Goal: Information Seeking & Learning: Learn about a topic

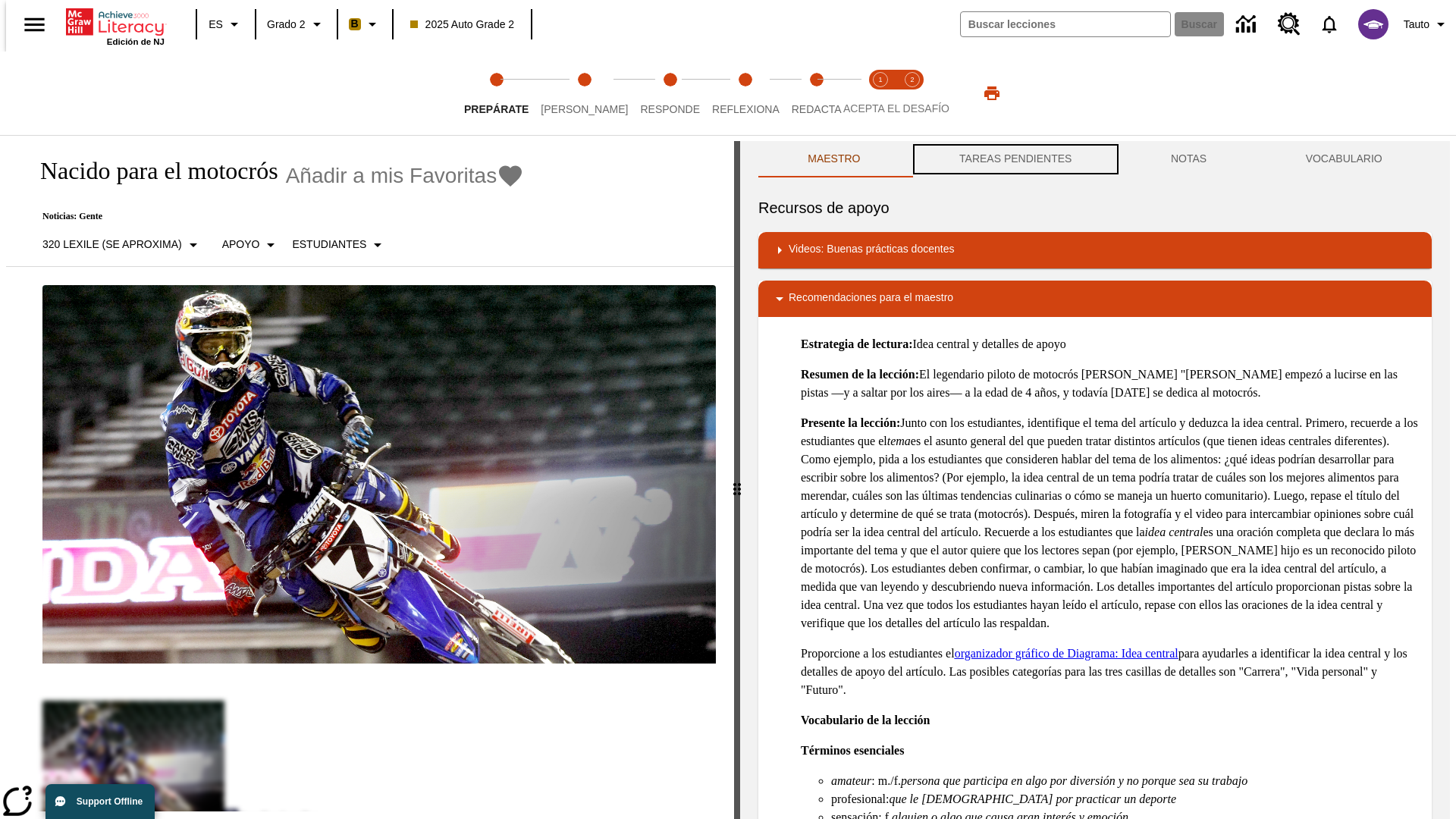
click at [1014, 159] on button "TAREAS PENDIENTES" at bounding box center [1015, 159] width 212 height 37
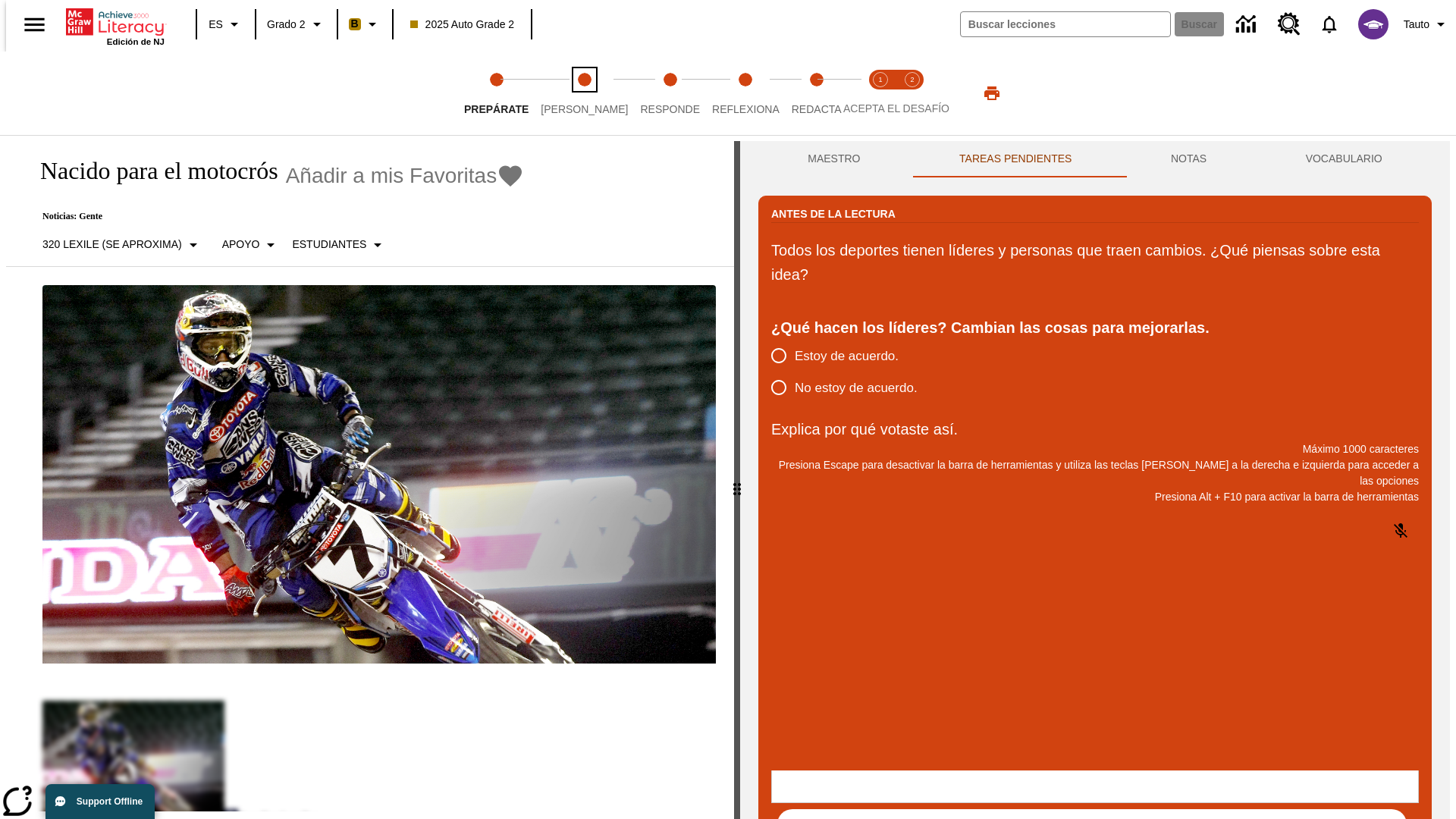
click at [572, 94] on span "Lee" at bounding box center [584, 103] width 88 height 27
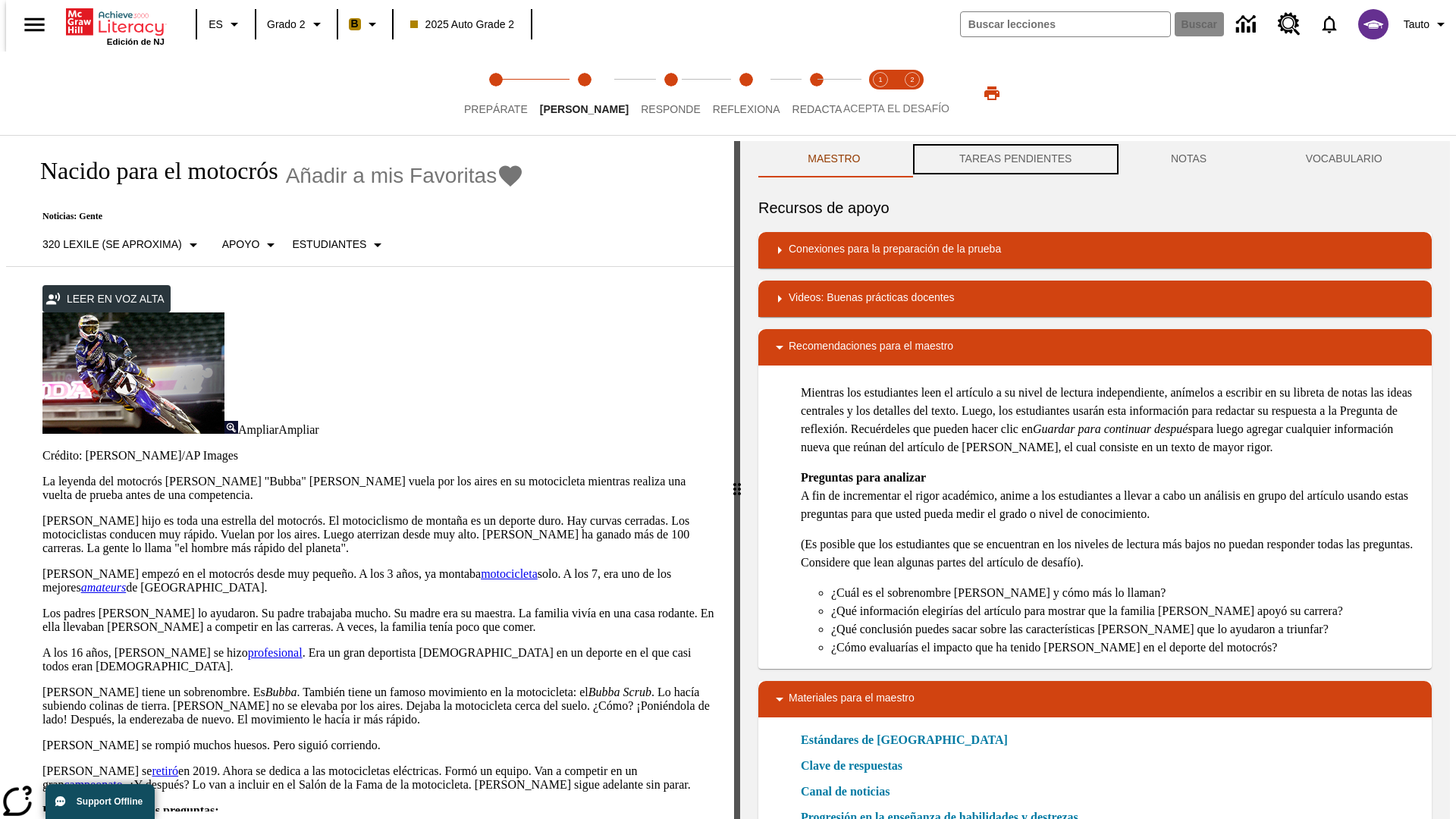
scroll to position [1, 0]
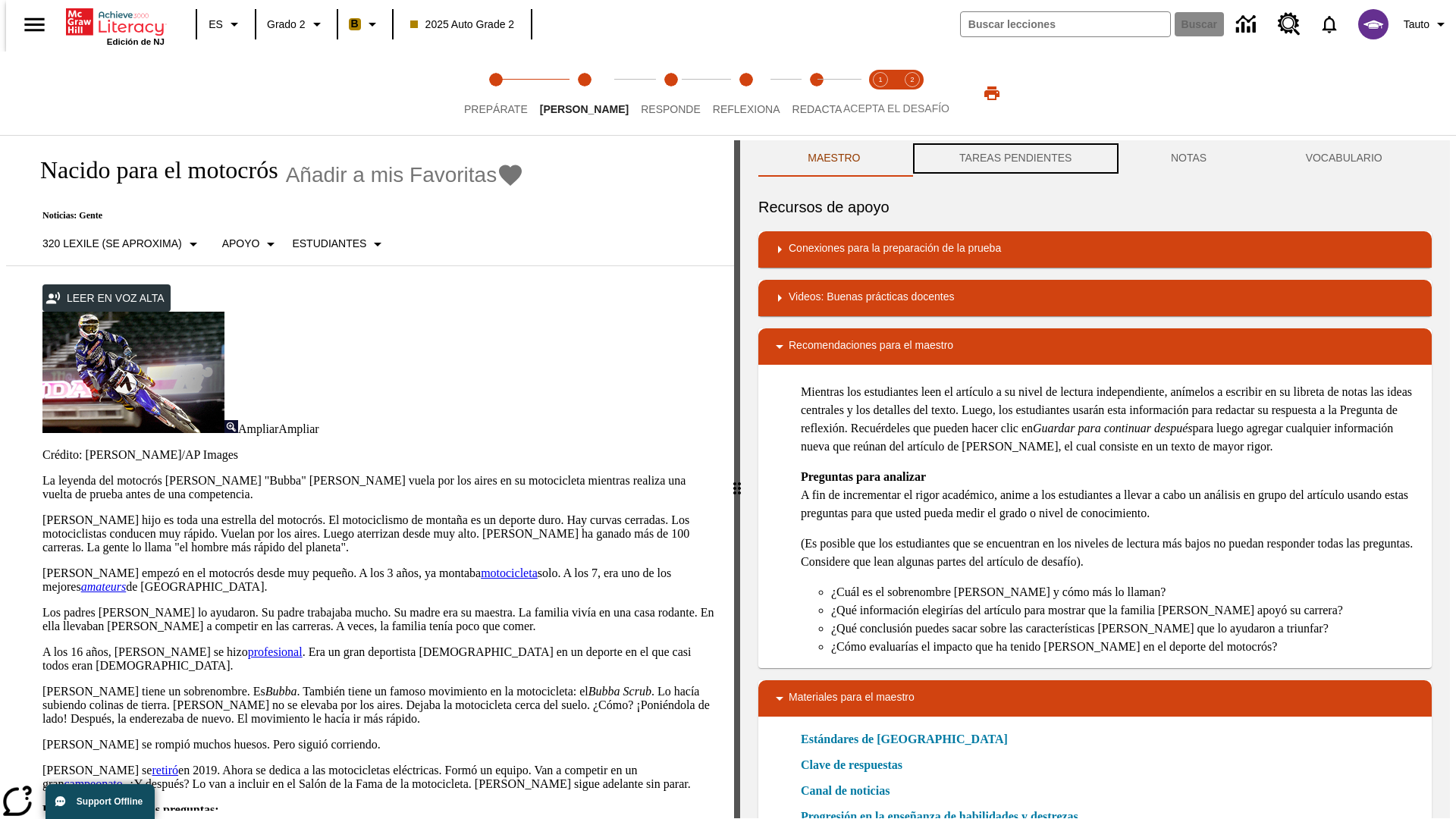
click at [1014, 159] on button "TAREAS PENDIENTES" at bounding box center [1015, 158] width 212 height 37
